Goal: Task Accomplishment & Management: Use online tool/utility

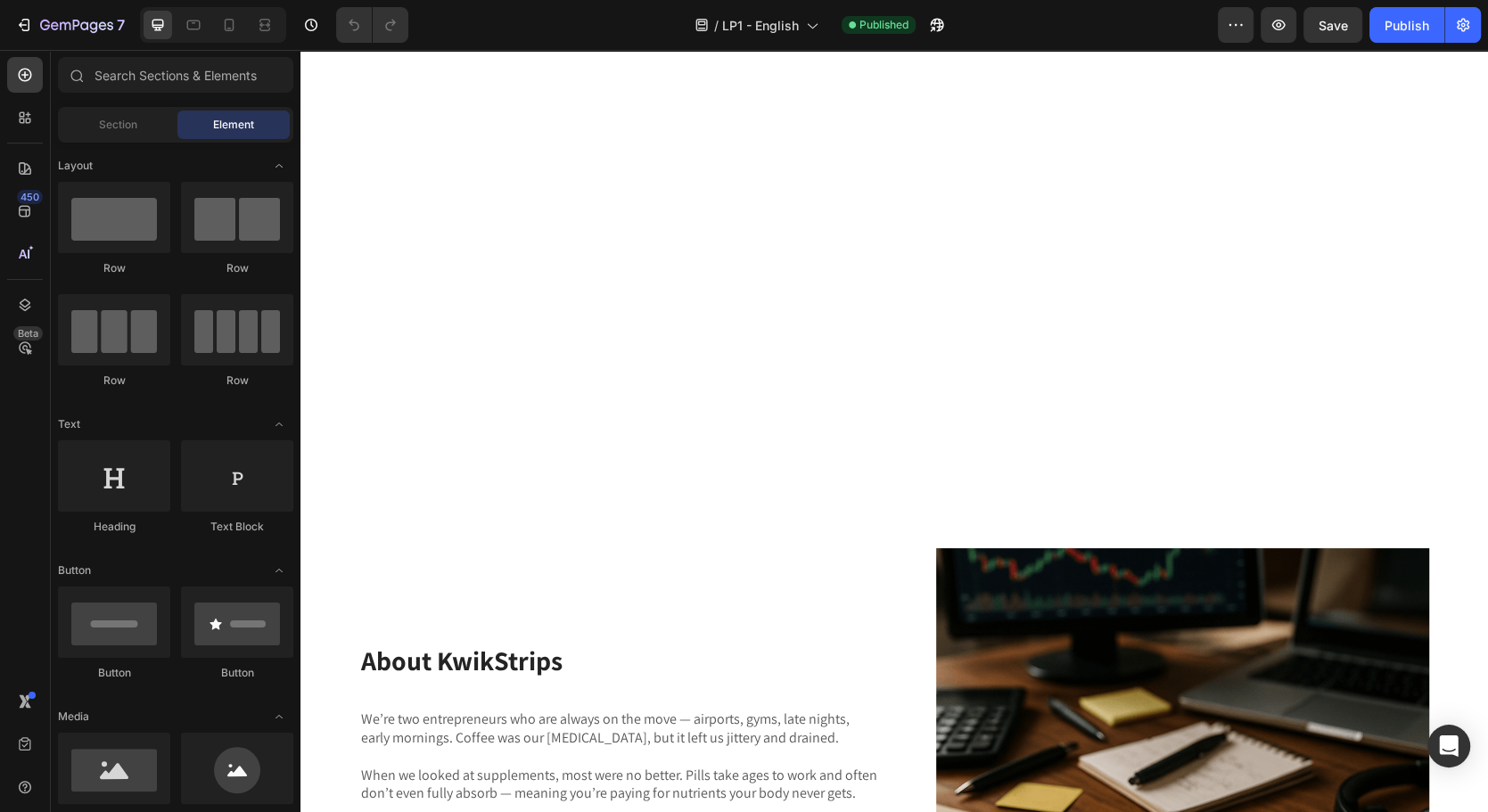
scroll to position [3389, 0]
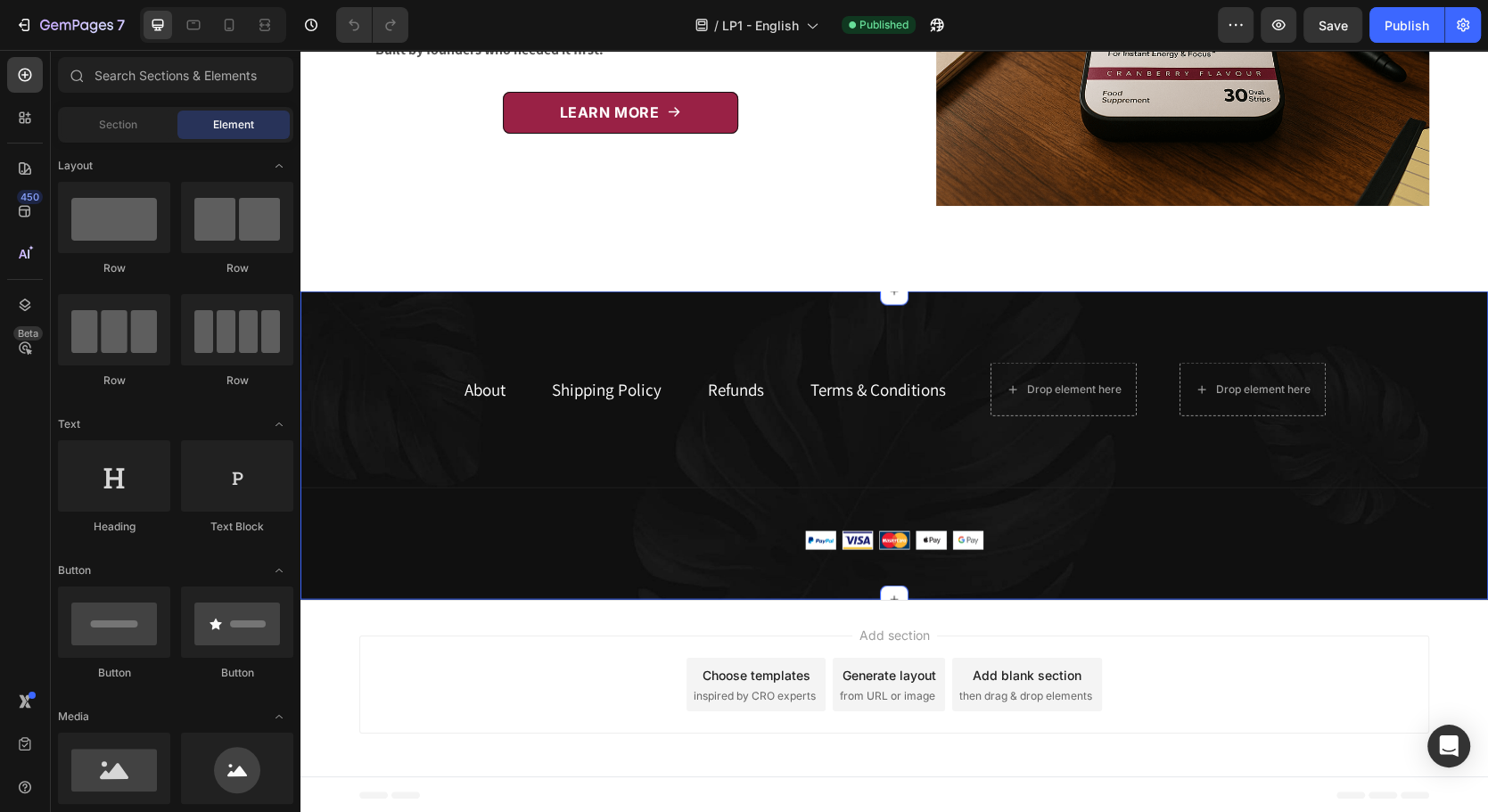
click at [739, 323] on div "About Text block Shipping Policy Text block Refunds Text block Terms & Conditio…" at bounding box center [894, 446] width 1188 height 308
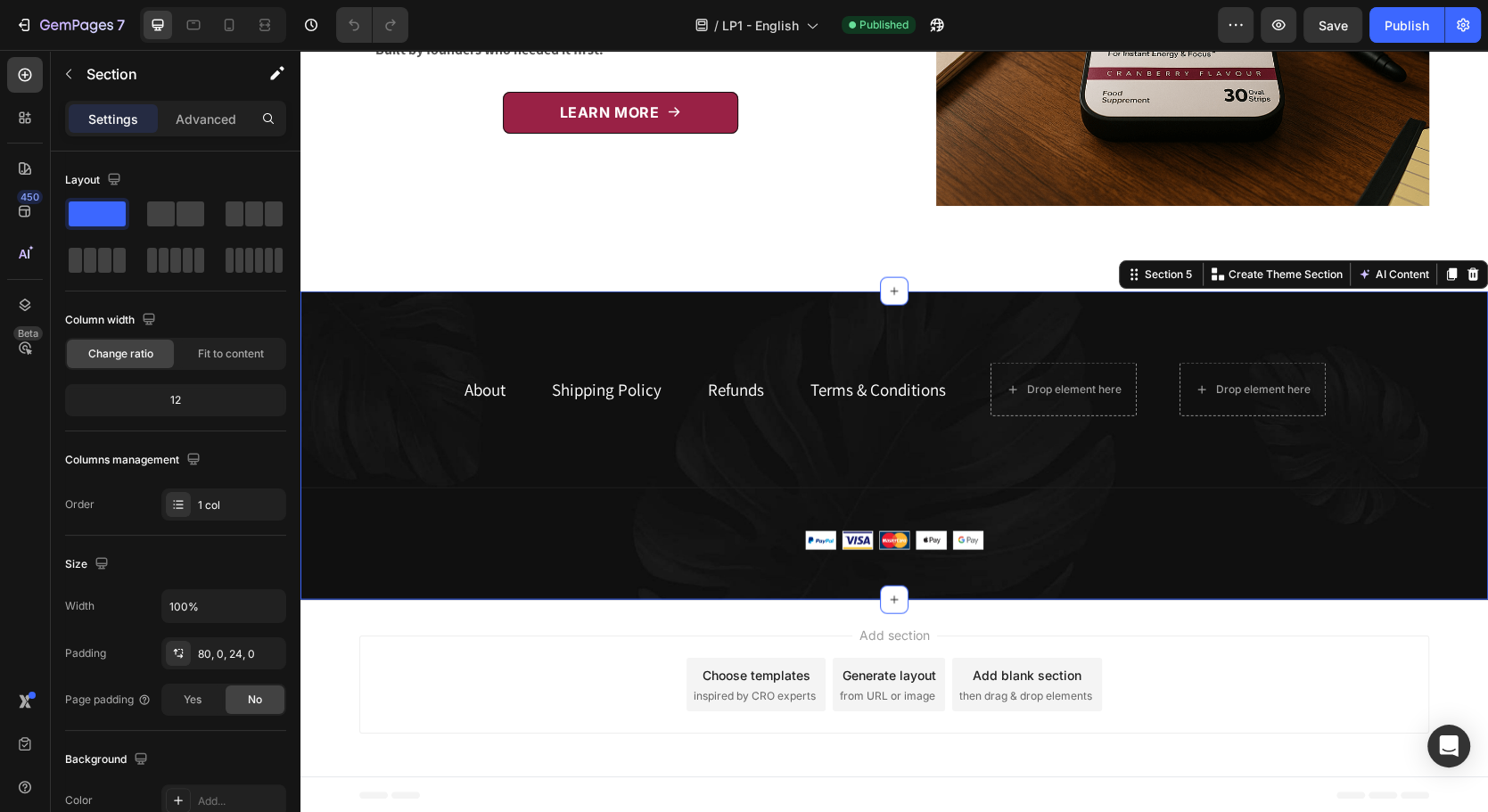
click at [579, 617] on div "Add section Choose templates inspired by CRO experts Generate layout from URL o…" at bounding box center [894, 688] width 1188 height 177
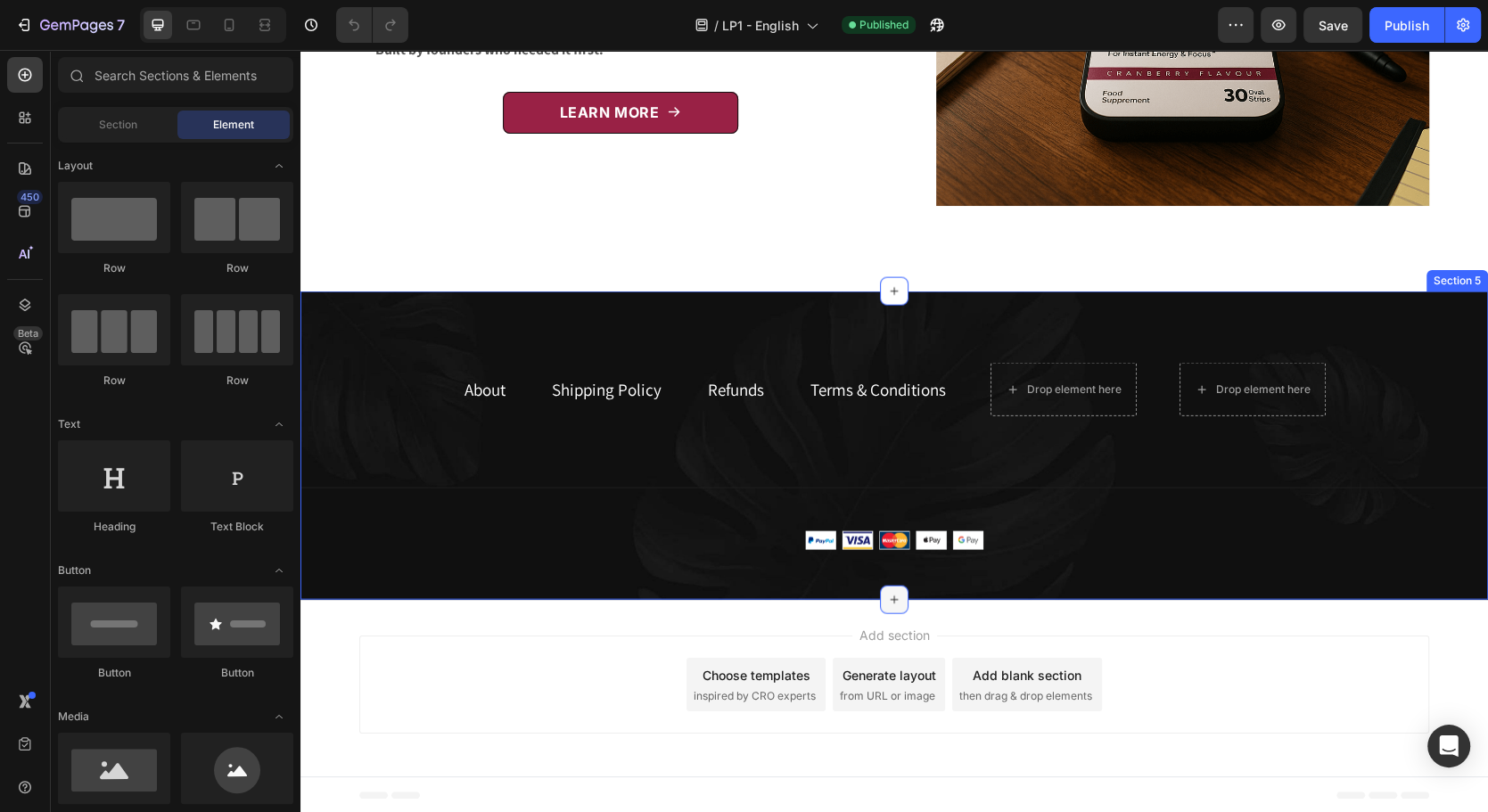
click at [889, 593] on icon at bounding box center [894, 600] width 15 height 14
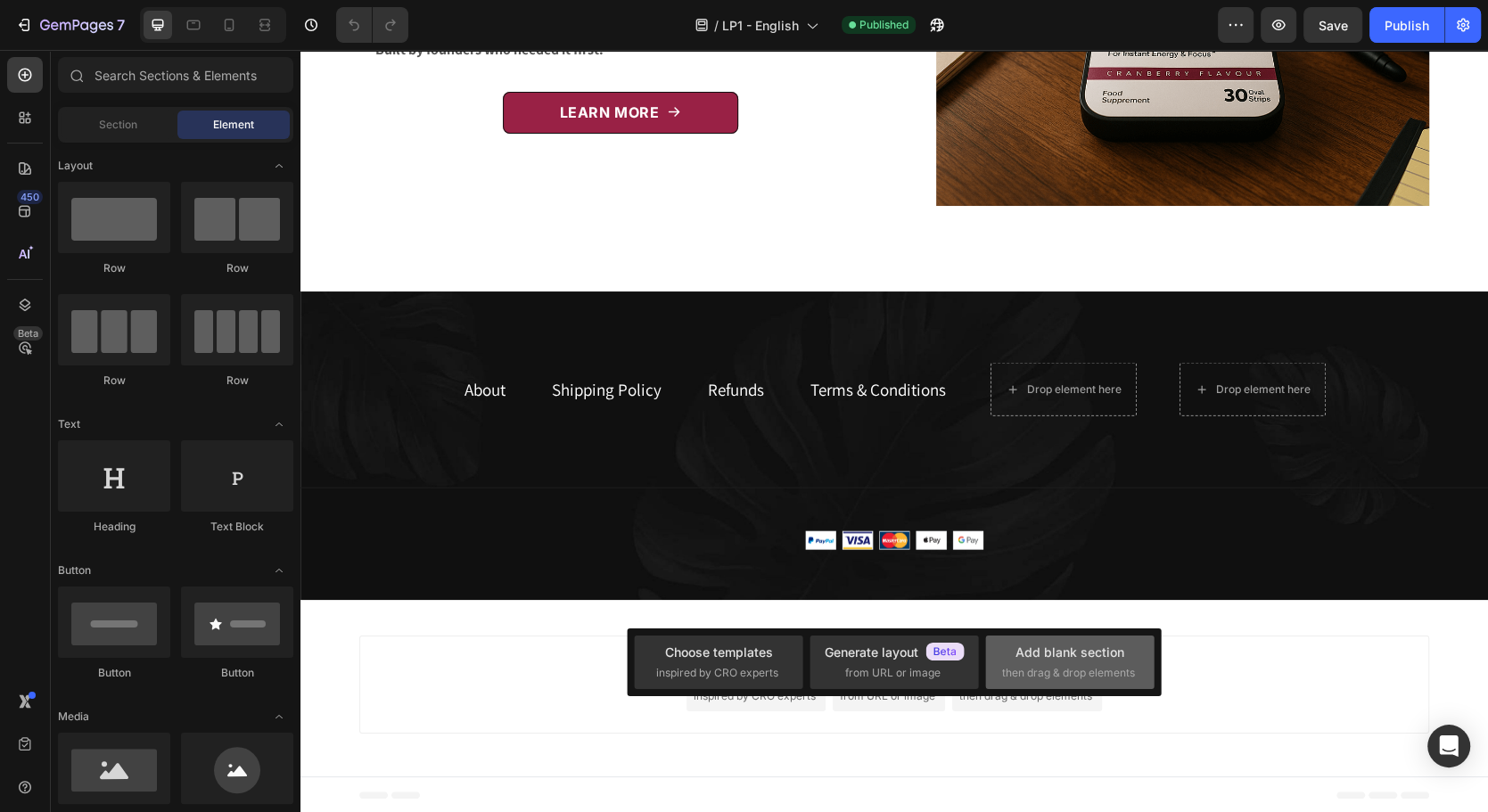
click at [1036, 655] on div "Add blank section" at bounding box center [1070, 652] width 109 height 19
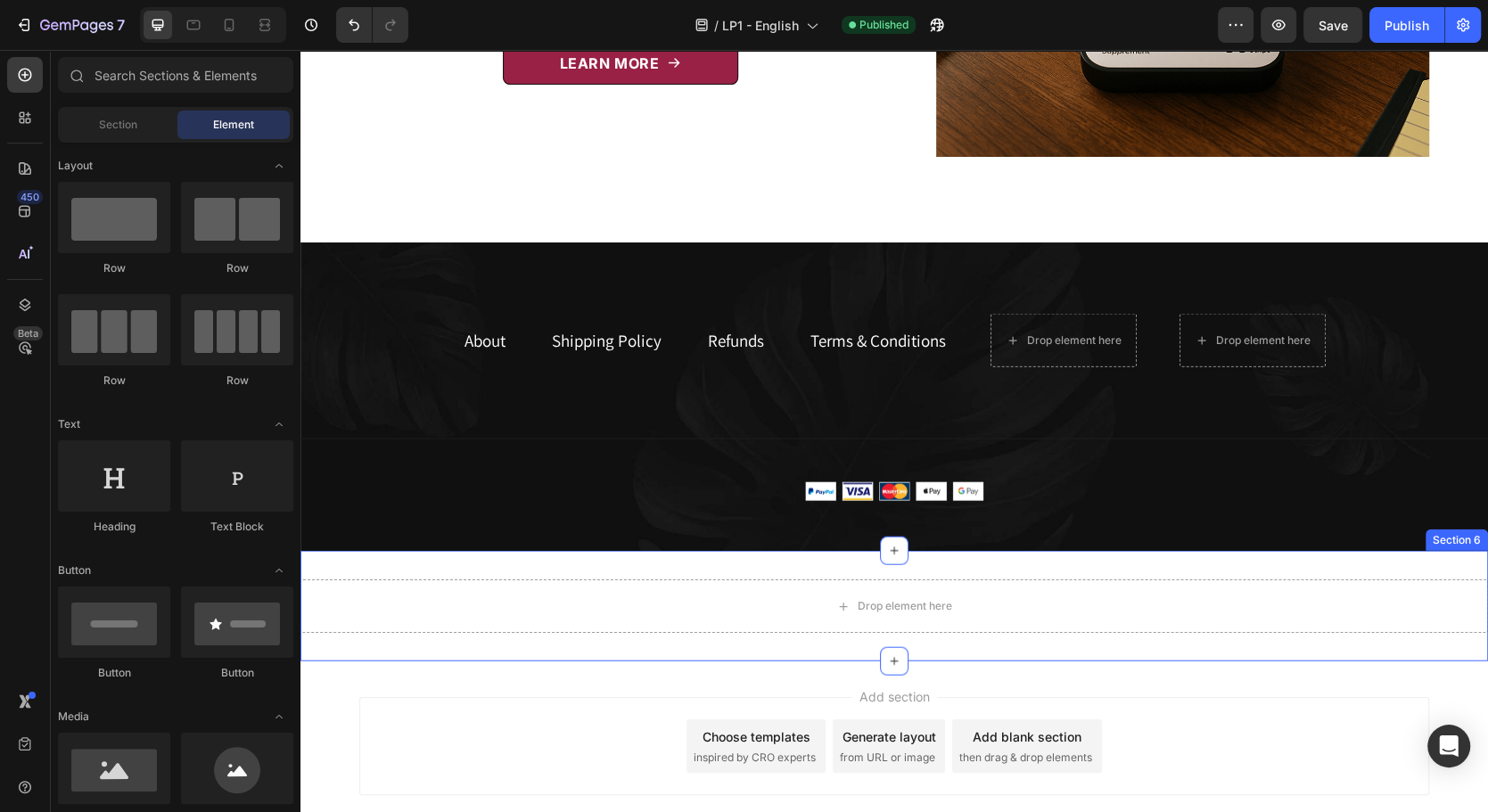
scroll to position [3472, 0]
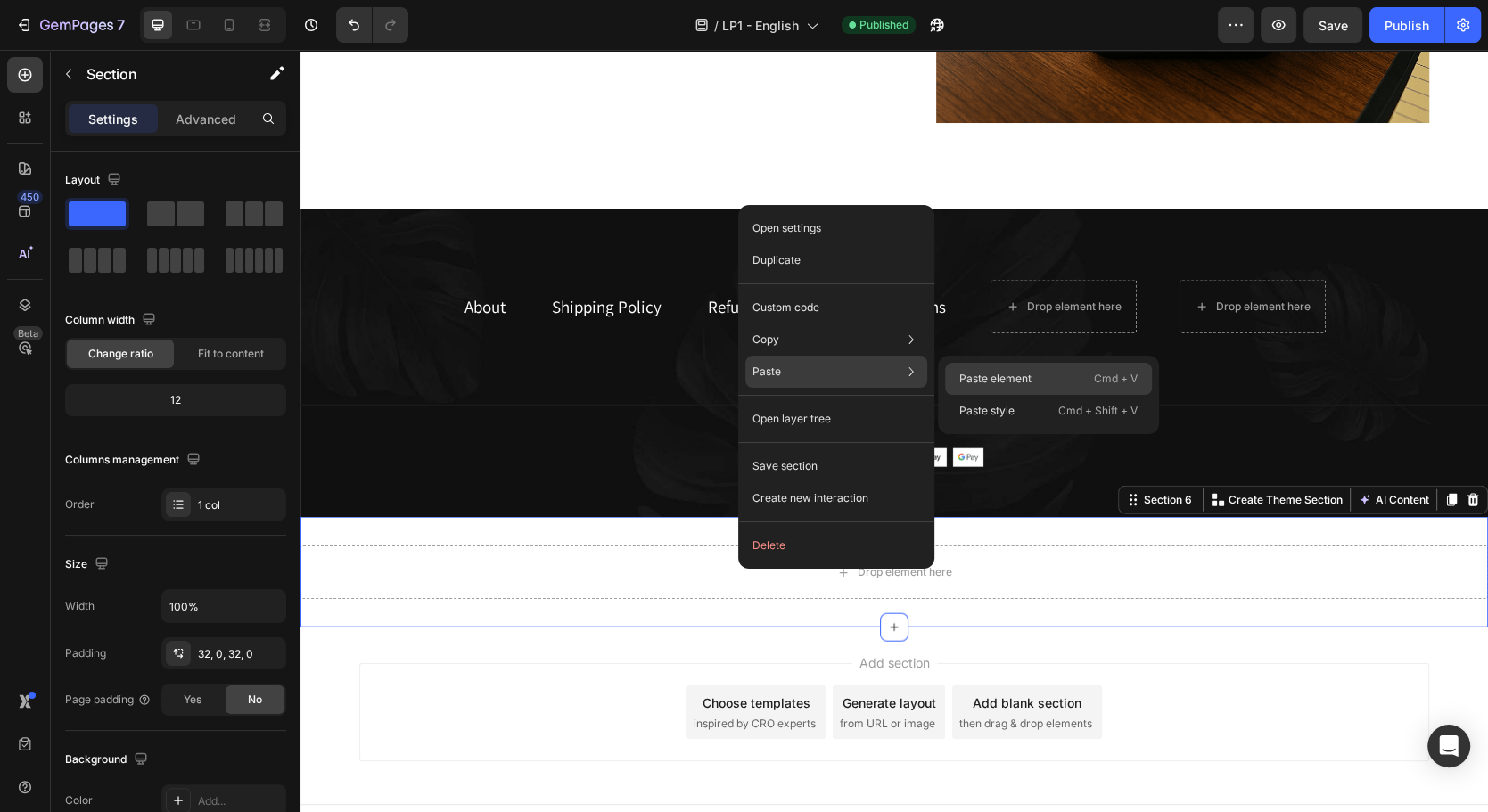
click at [1000, 378] on p "Paste element" at bounding box center [996, 379] width 73 height 16
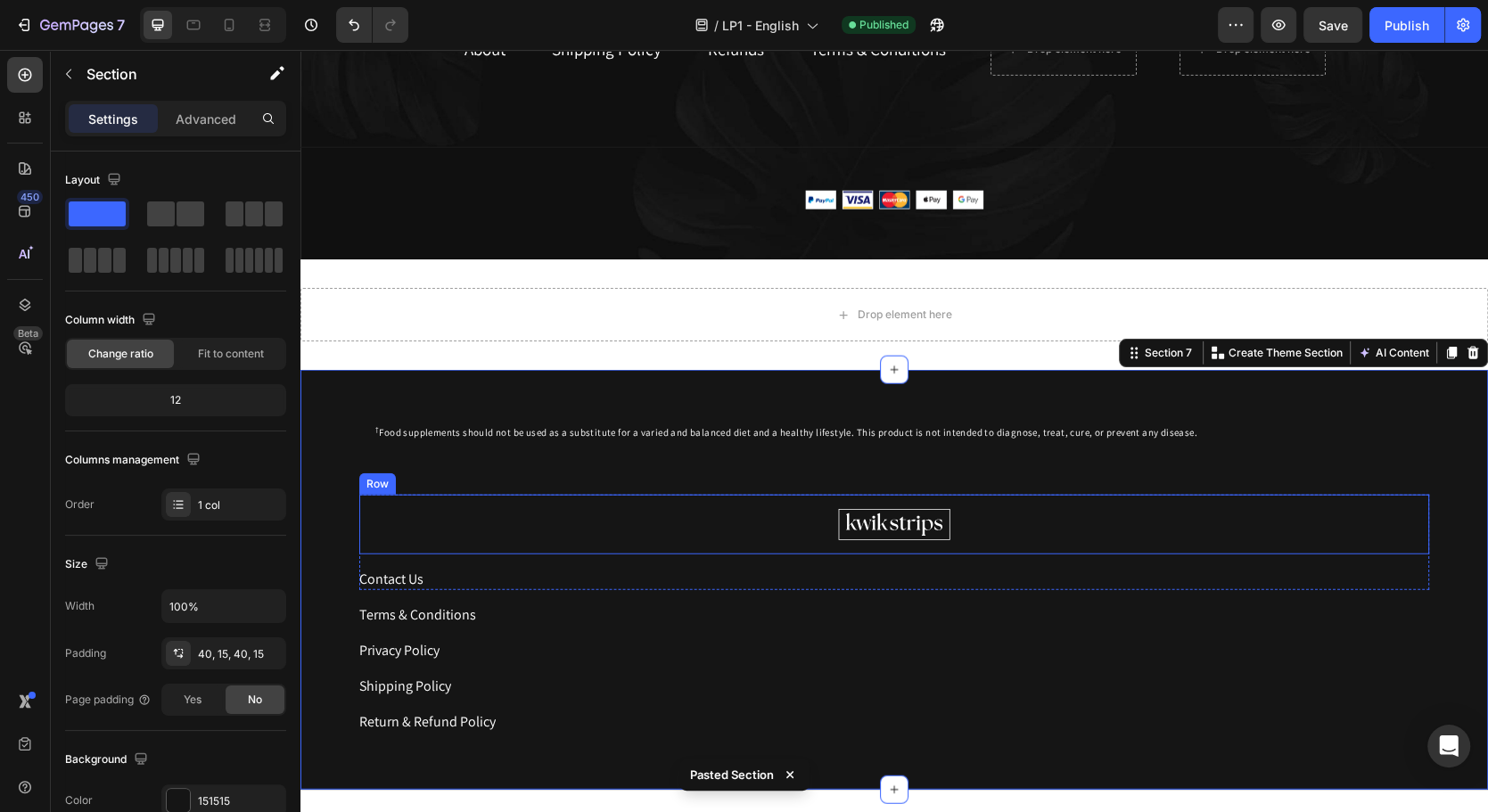
scroll to position [3345, 0]
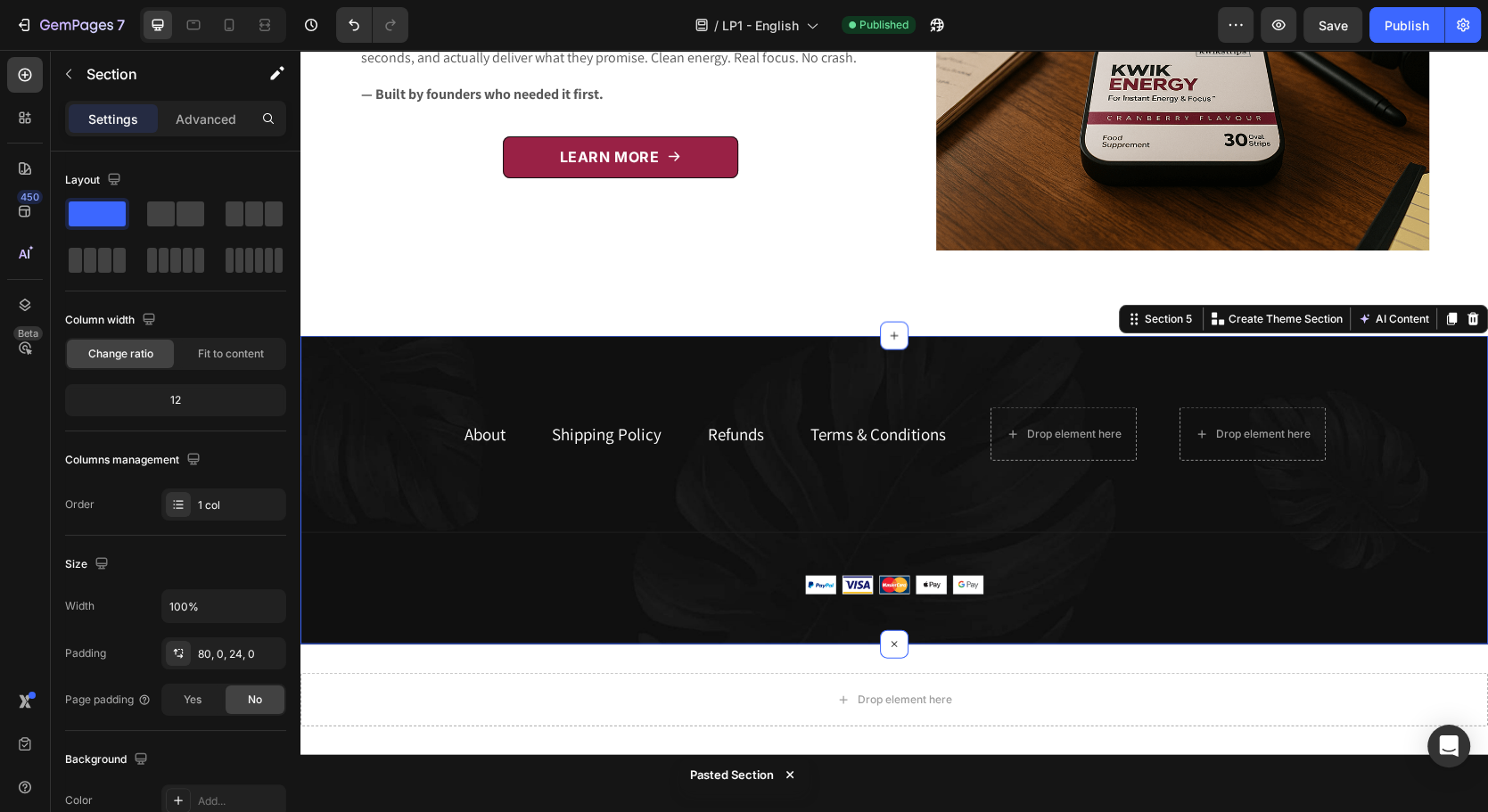
click at [809, 353] on div "About Text block Shipping Policy Text block Refunds Text block Terms & Conditio…" at bounding box center [894, 490] width 1188 height 308
click at [1468, 323] on icon at bounding box center [1473, 319] width 12 height 13
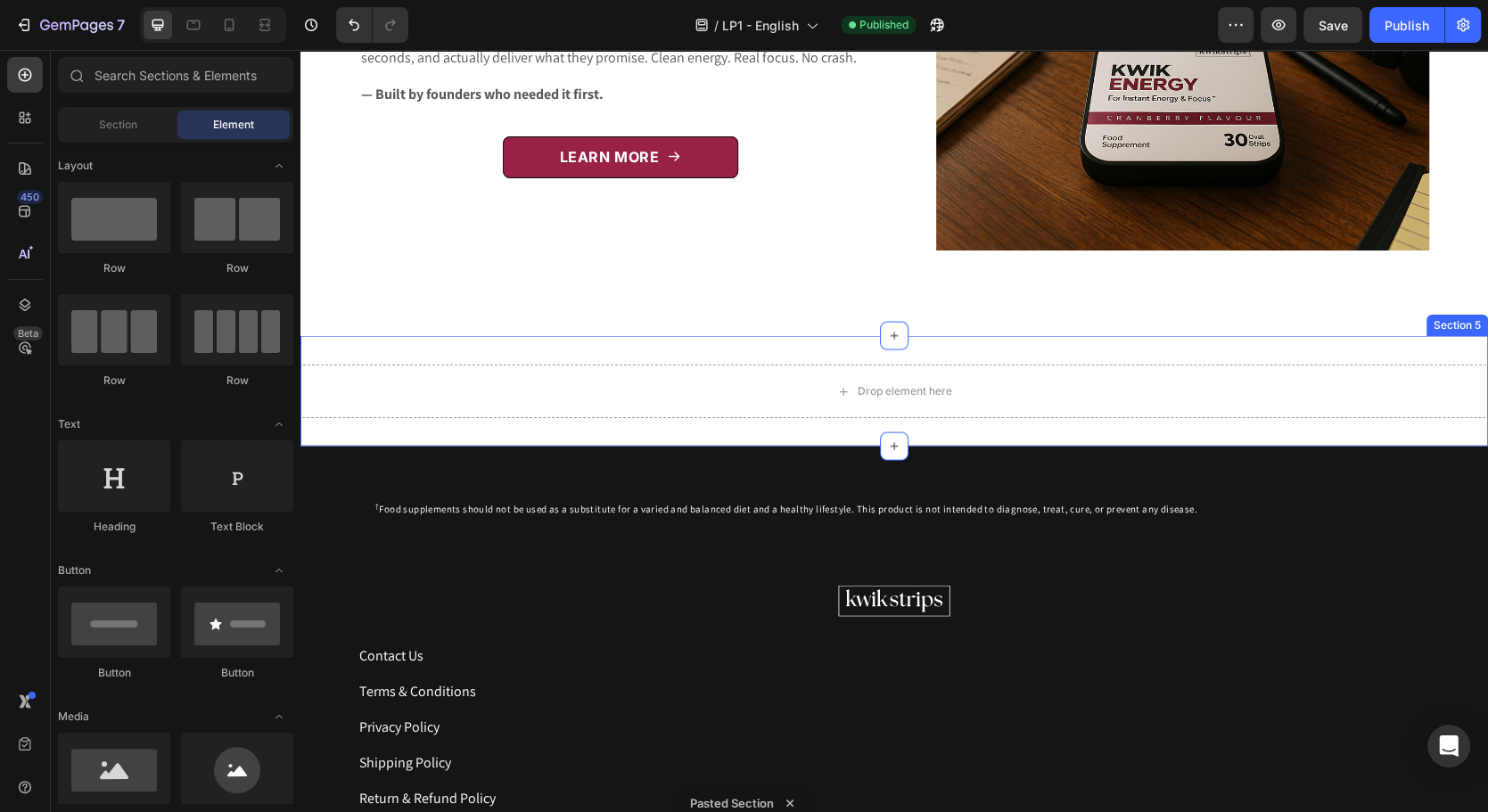
click at [1102, 353] on div "Drop element here Section 5" at bounding box center [894, 392] width 1188 height 111
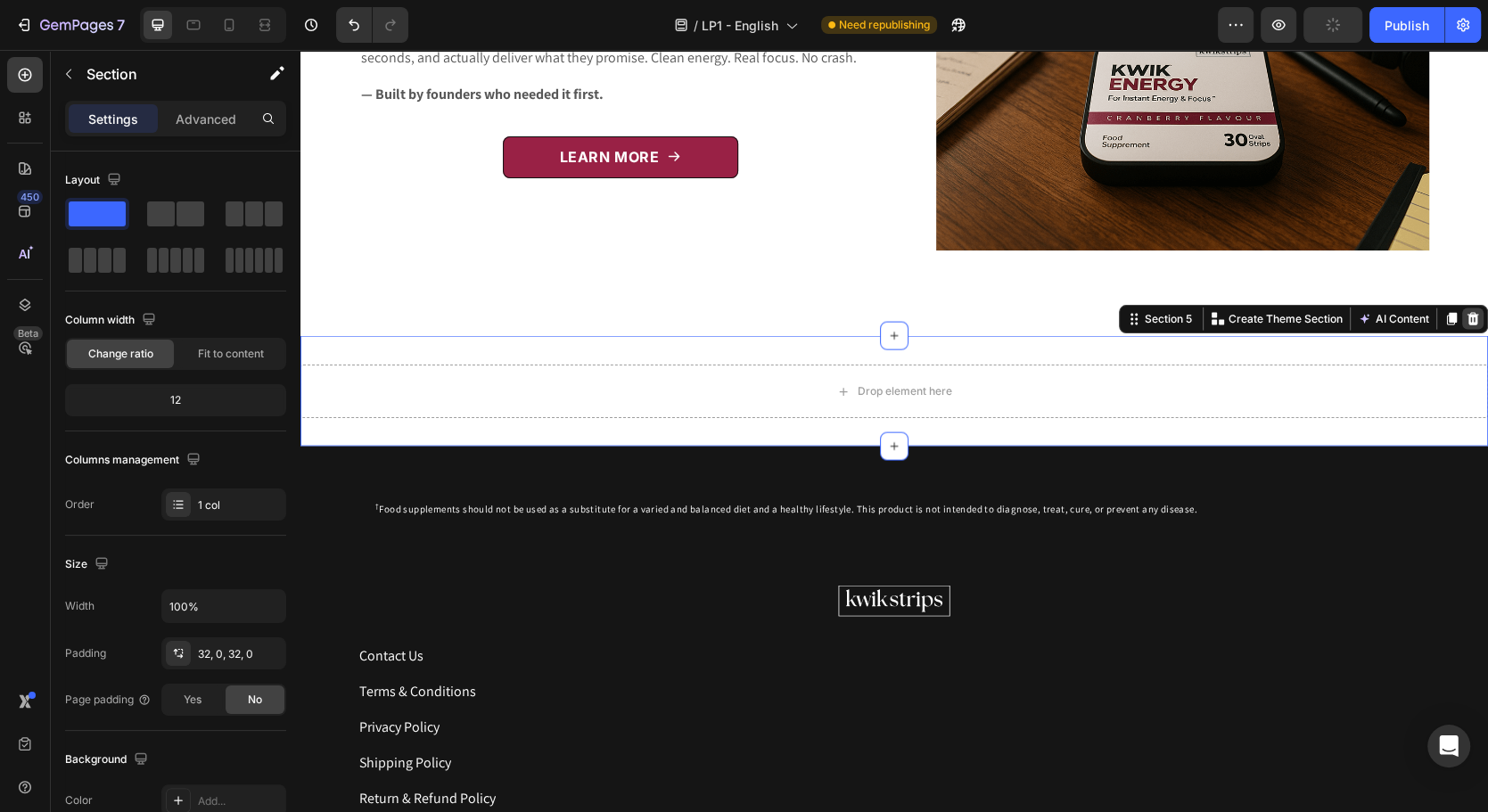
click at [1467, 319] on div at bounding box center [1473, 319] width 22 height 22
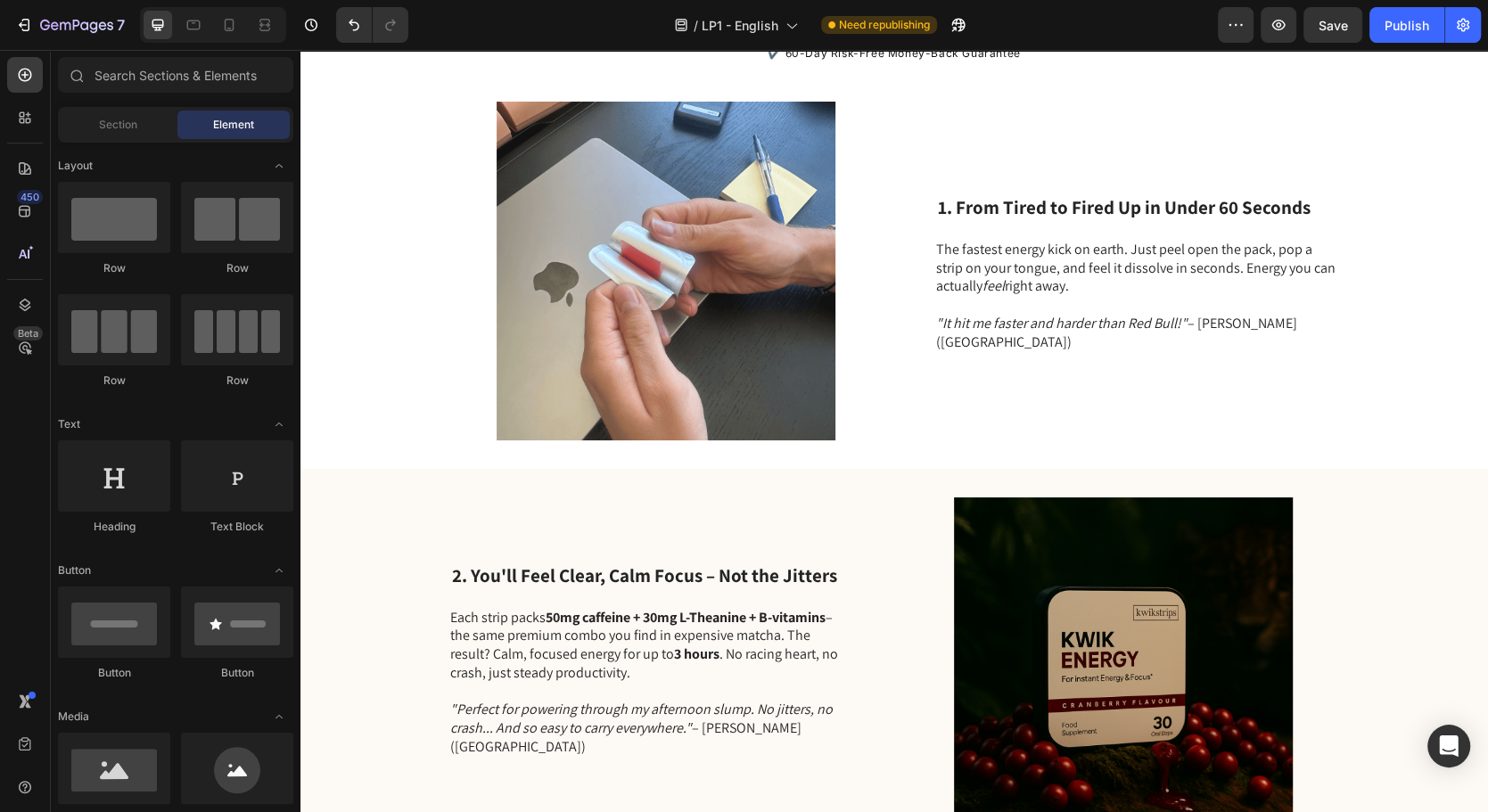
scroll to position [0, 0]
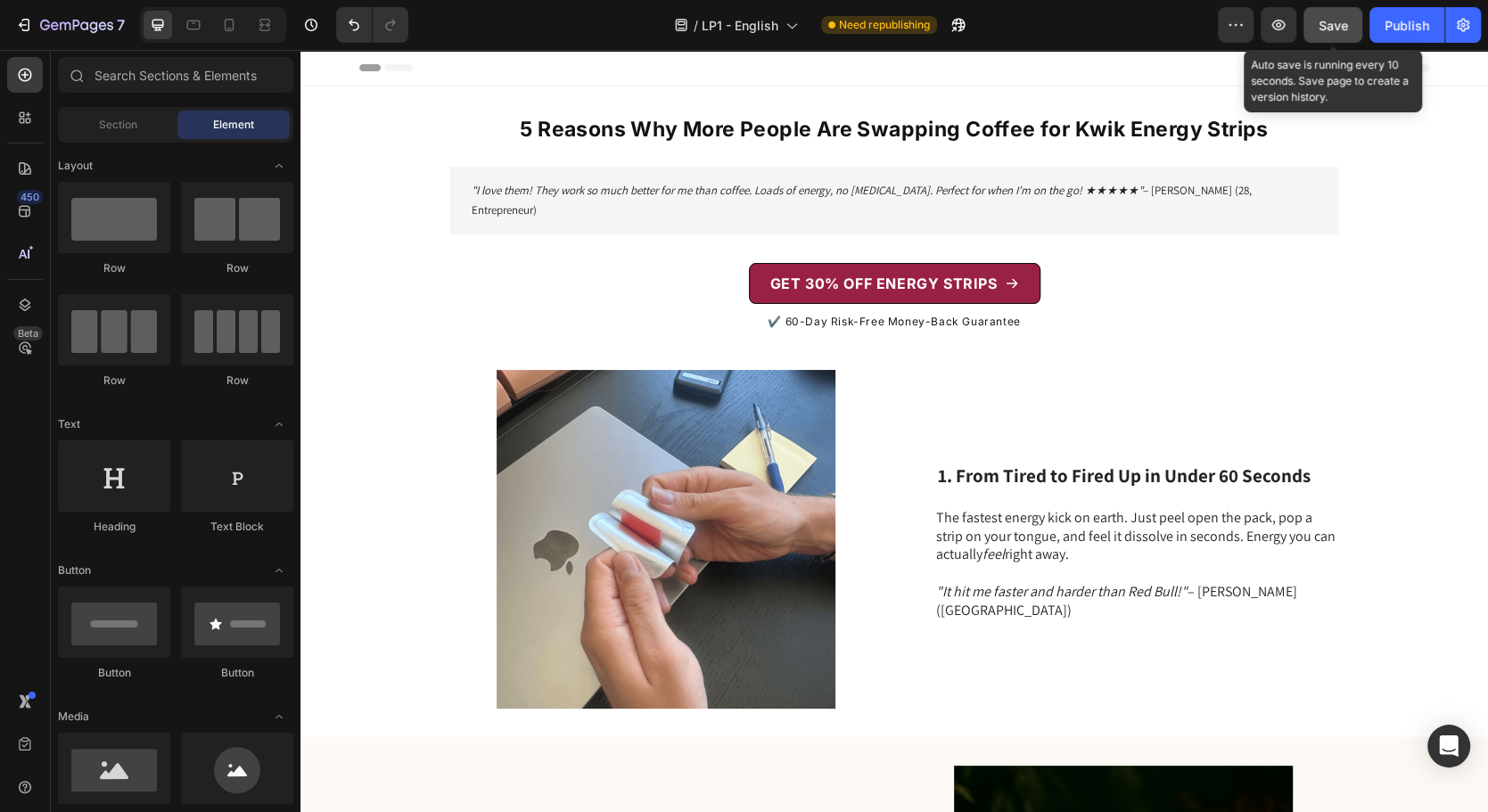
click at [1343, 16] on div "Save" at bounding box center [1333, 25] width 29 height 19
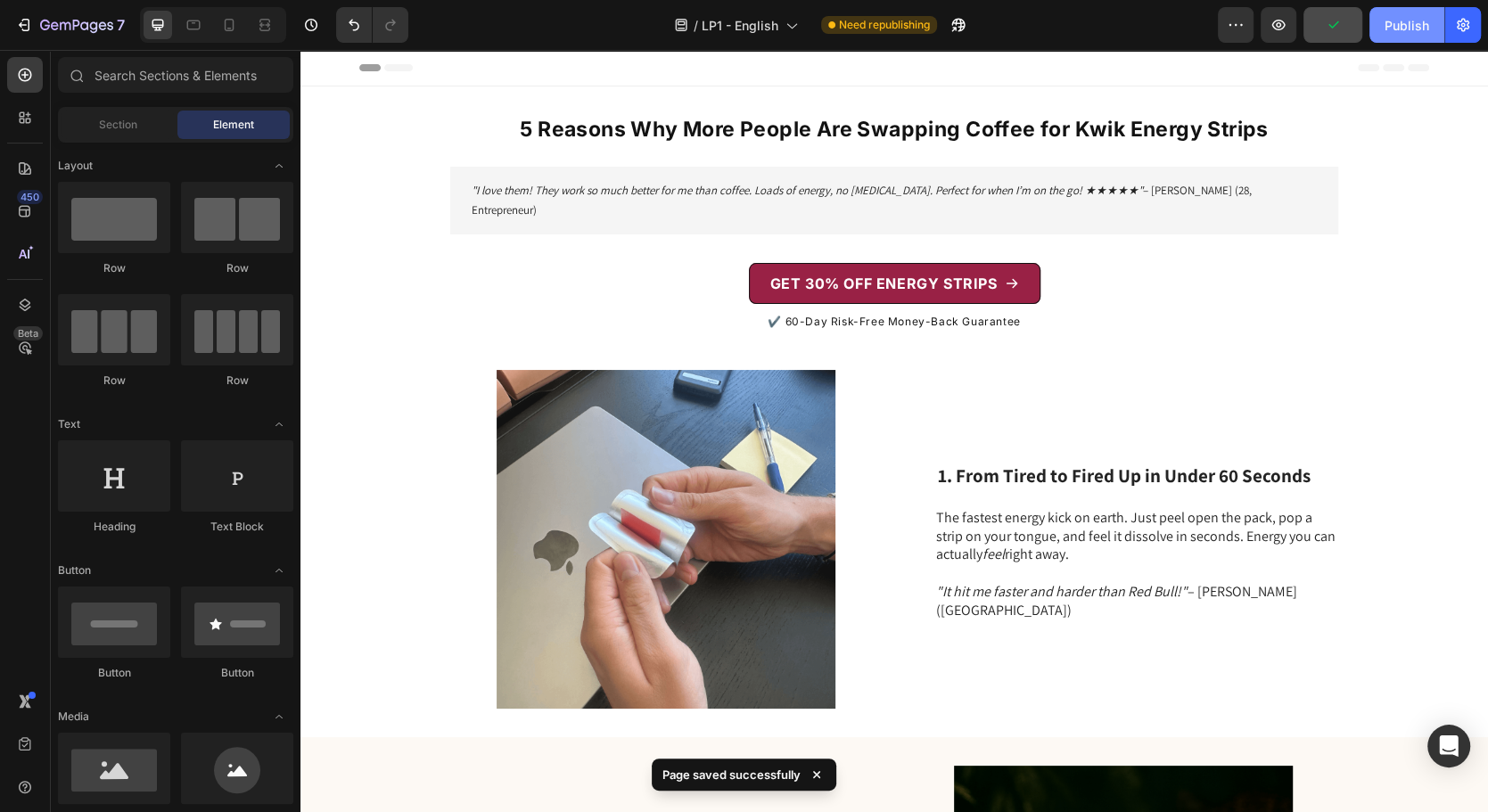
click at [1405, 33] on div "Publish" at bounding box center [1406, 25] width 44 height 19
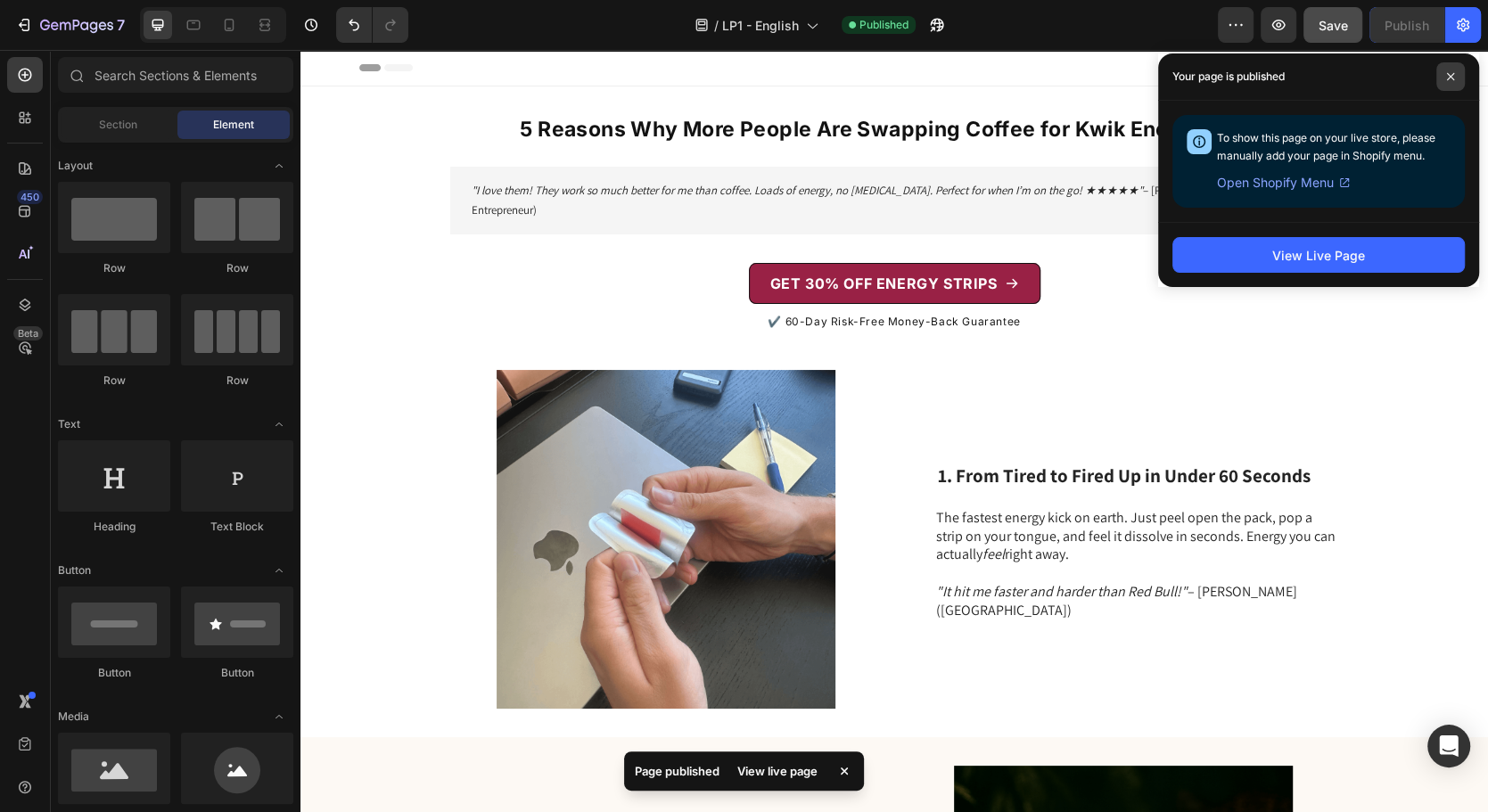
click at [1453, 76] on icon at bounding box center [1451, 77] width 9 height 9
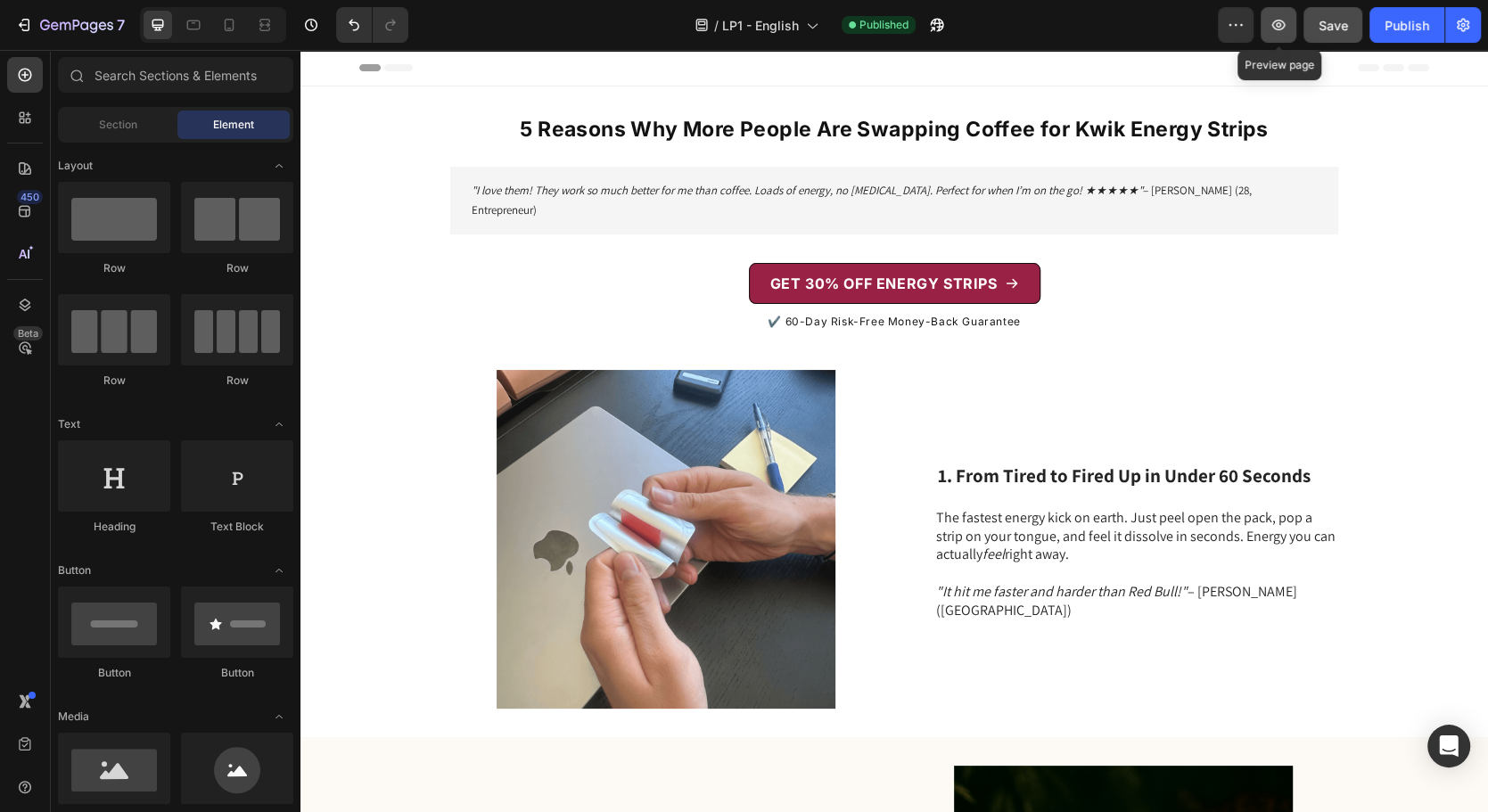
click at [1279, 25] on icon "button" at bounding box center [1279, 25] width 18 height 18
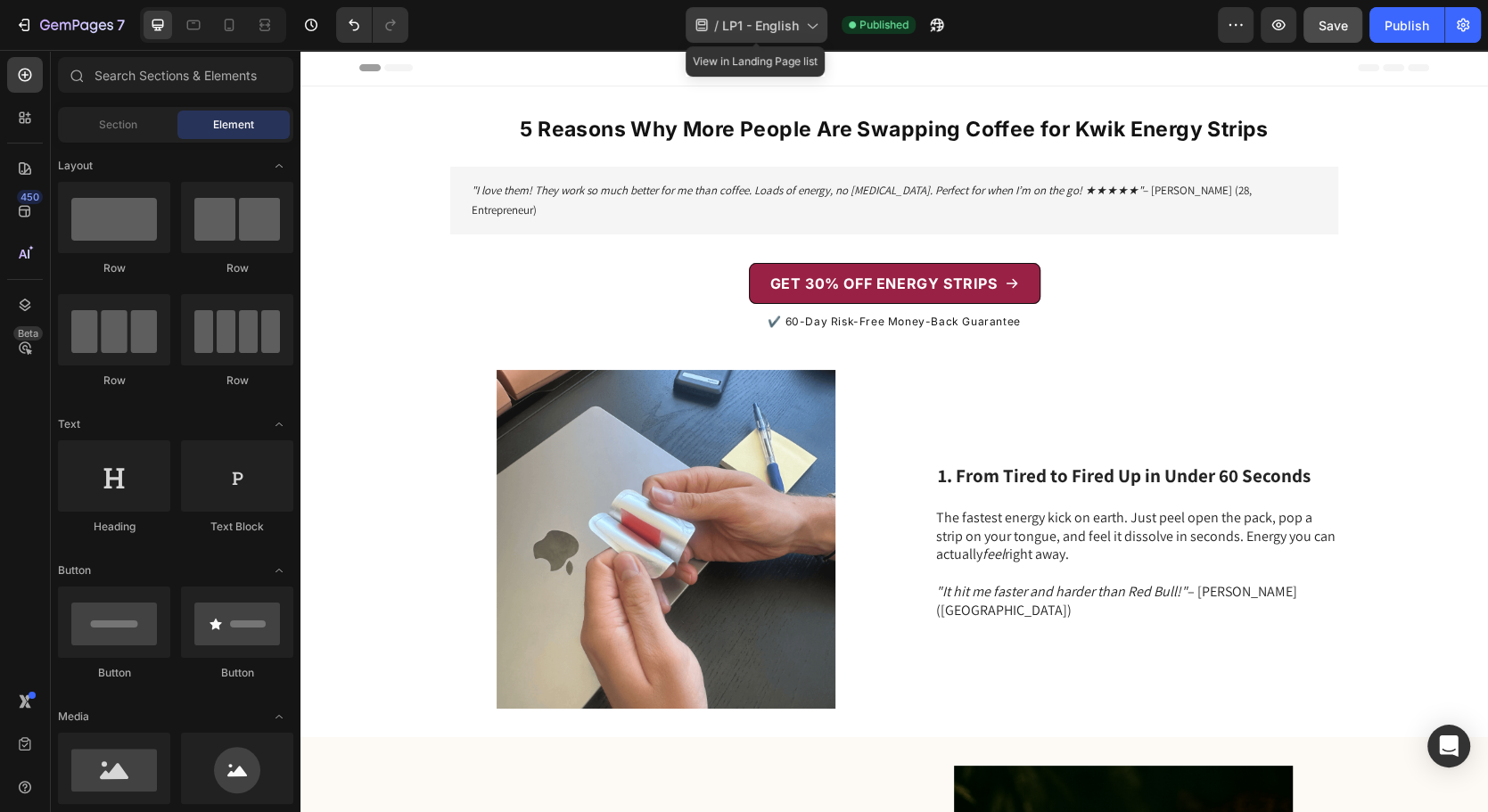
click at [798, 24] on div "/ LP1 - English" at bounding box center [756, 24] width 141 height 35
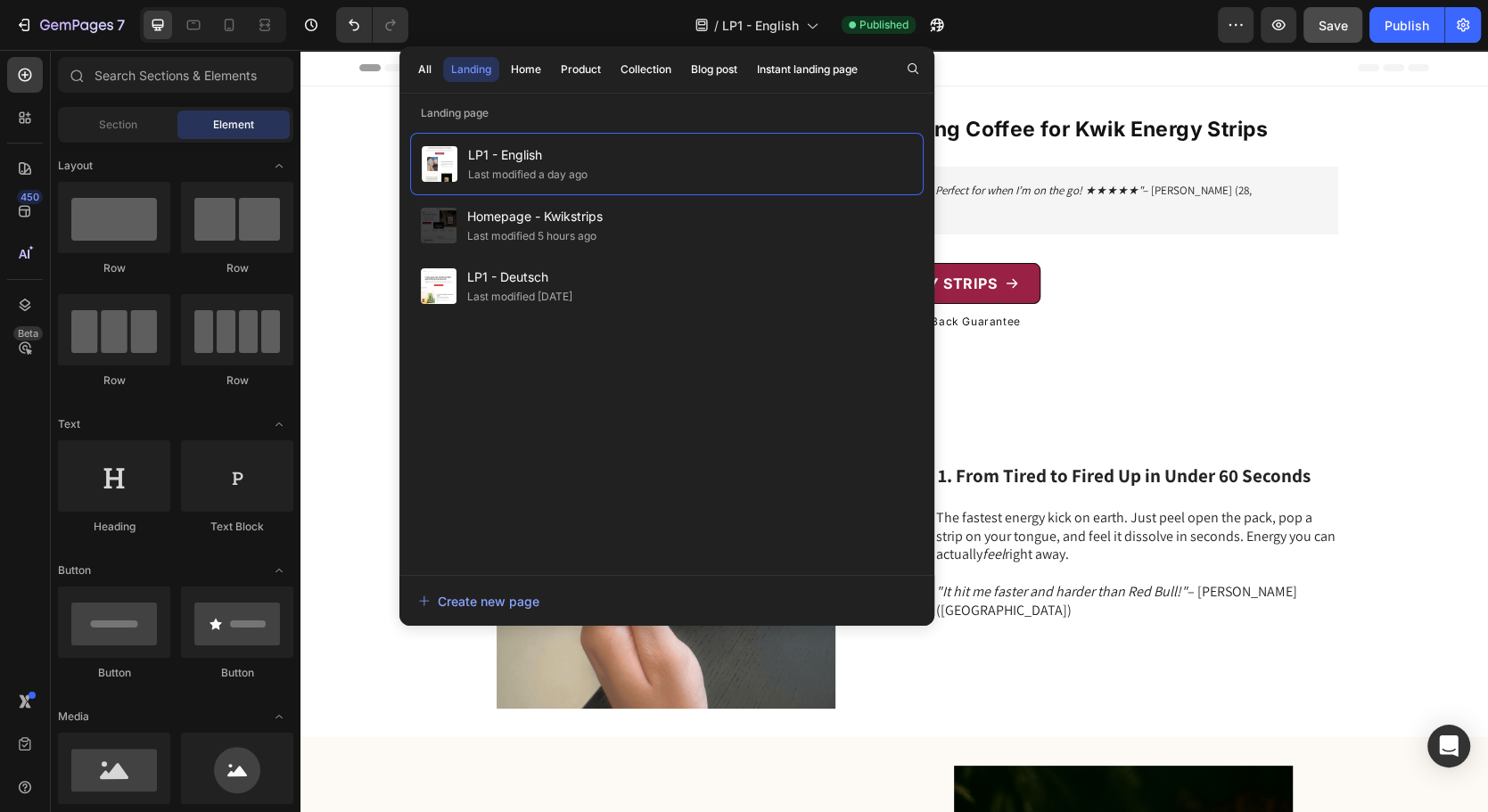
click at [1017, 79] on div "Header" at bounding box center [894, 67] width 1070 height 35
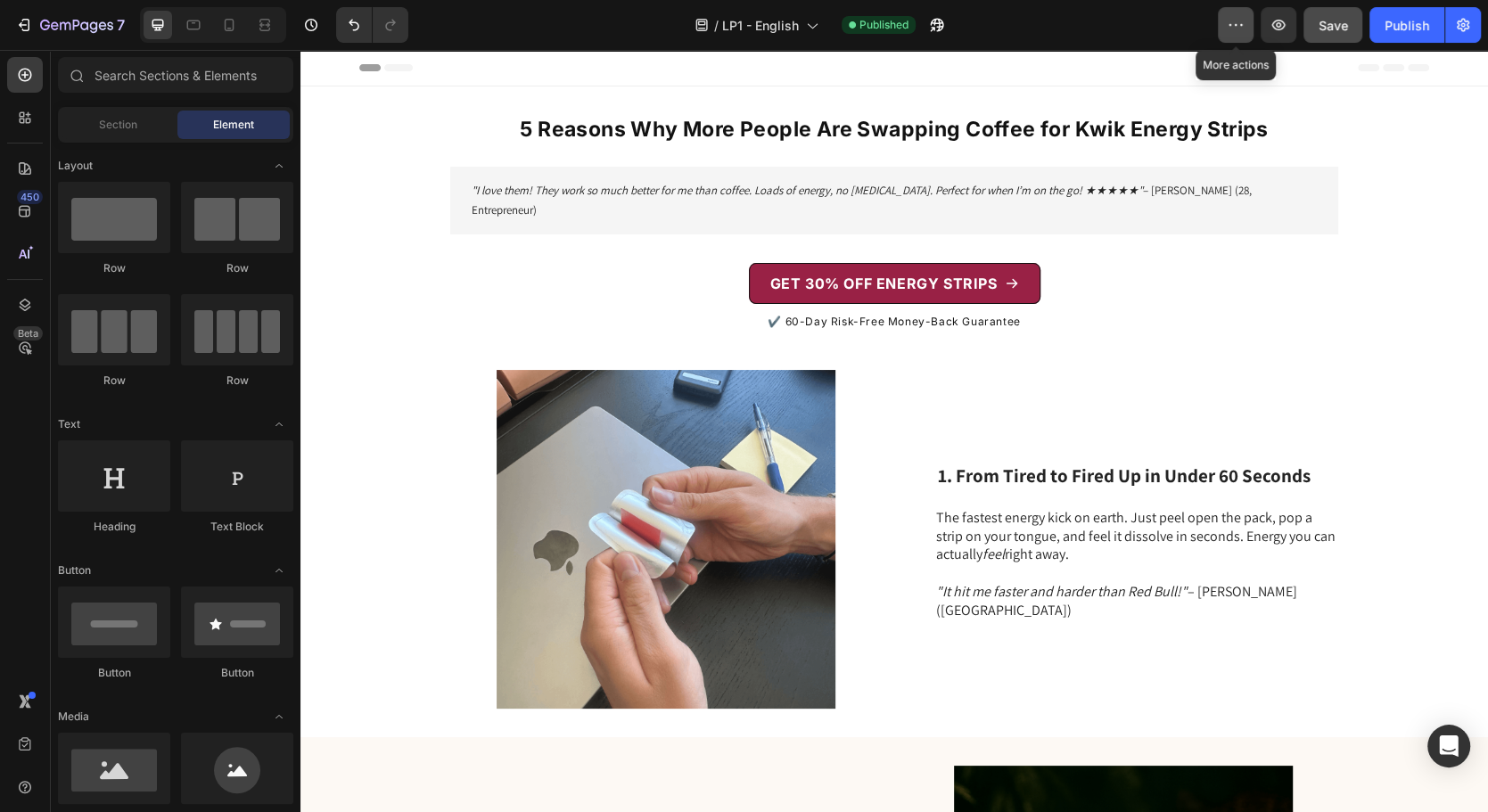
click at [1239, 30] on icon "button" at bounding box center [1236, 25] width 18 height 18
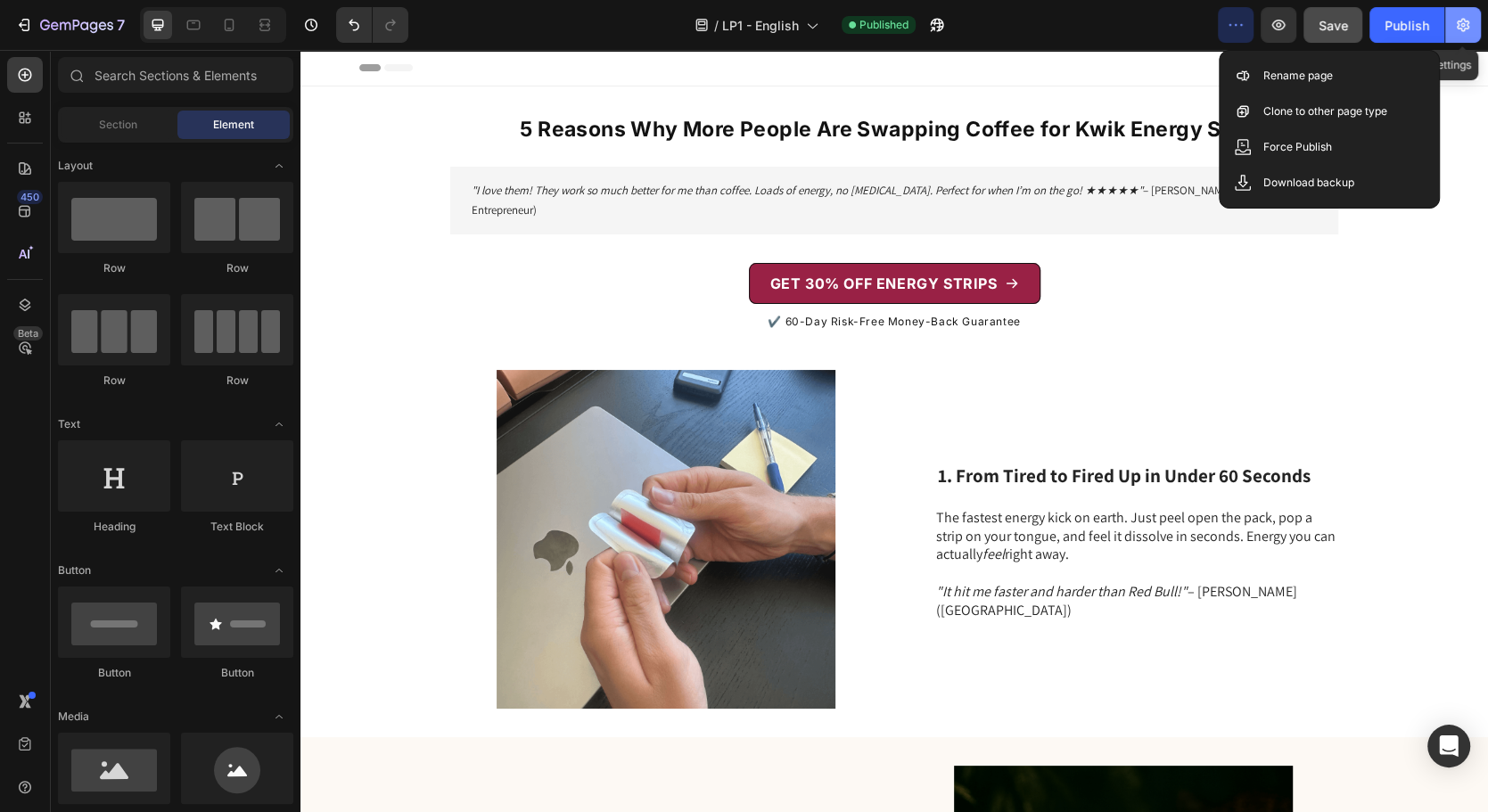
click at [1474, 28] on button "button" at bounding box center [1463, 24] width 35 height 35
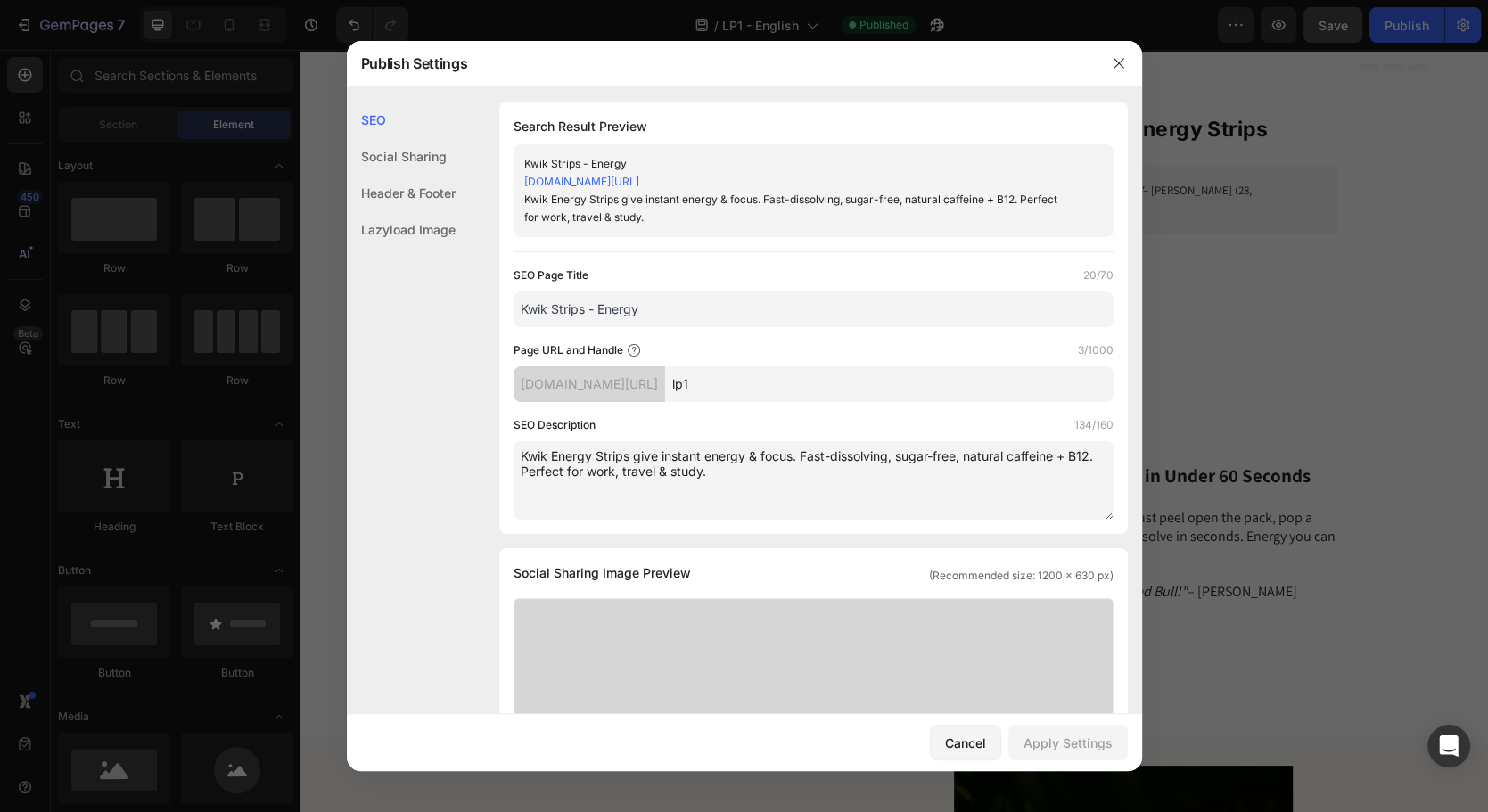
click at [1374, 258] on div at bounding box center [744, 406] width 1488 height 812
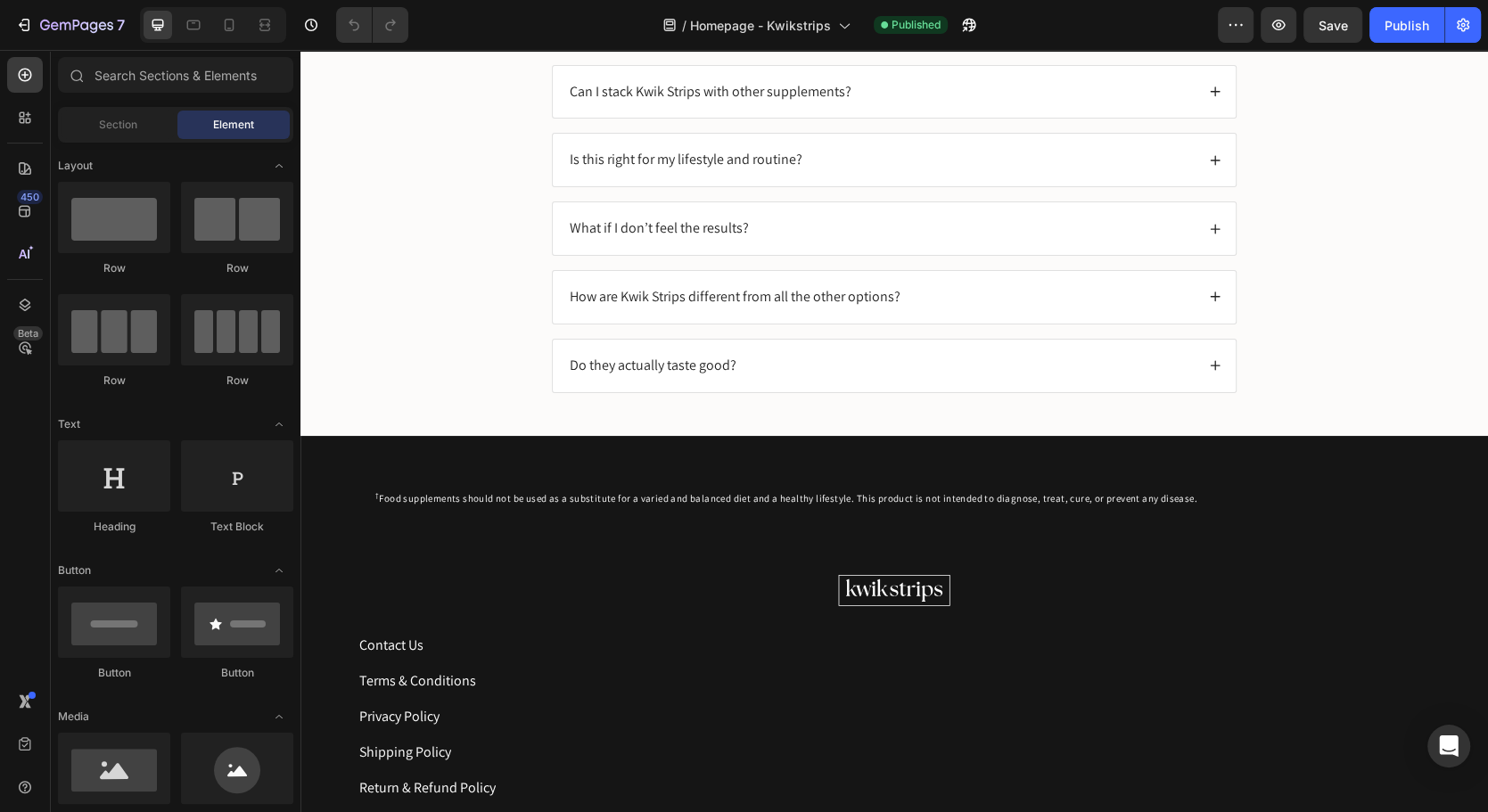
scroll to position [4649, 0]
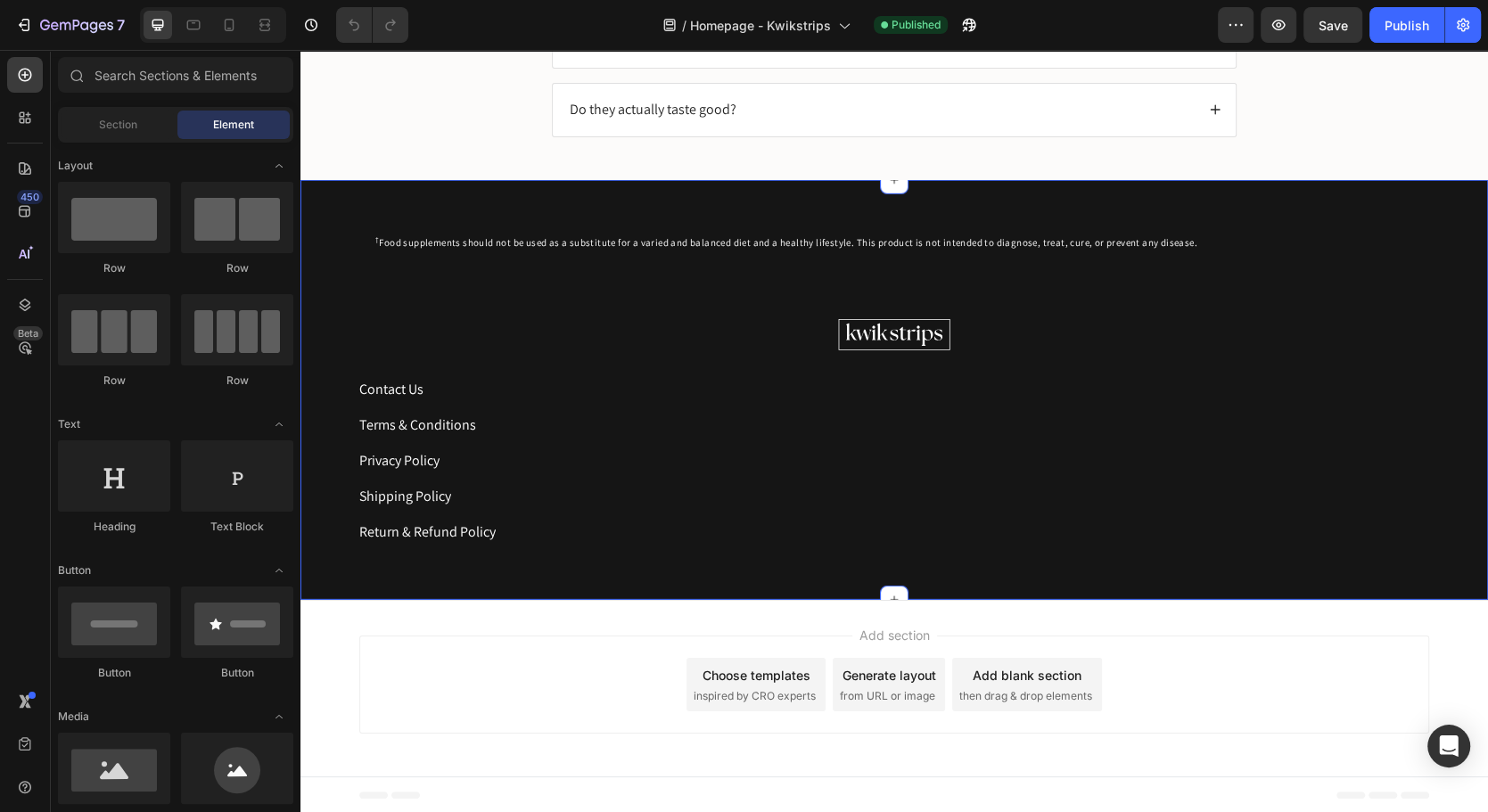
click at [1180, 194] on div "† Food supplements should not be used as a substitute for a varied and balanced…" at bounding box center [894, 390] width 1188 height 420
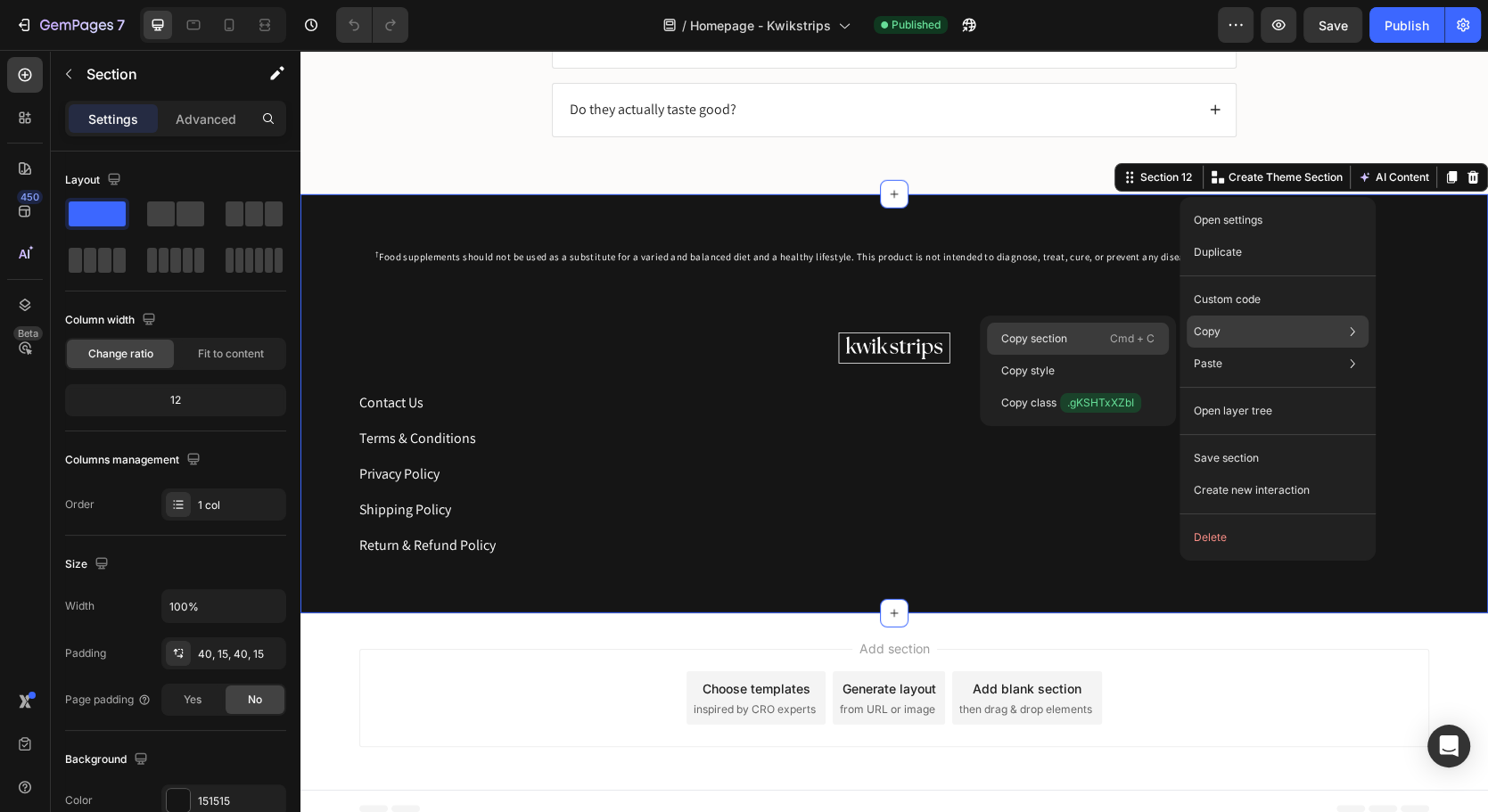
click at [1069, 326] on div "Copy section Cmd + C" at bounding box center [1078, 338] width 182 height 32
